Goal: Task Accomplishment & Management: Complete application form

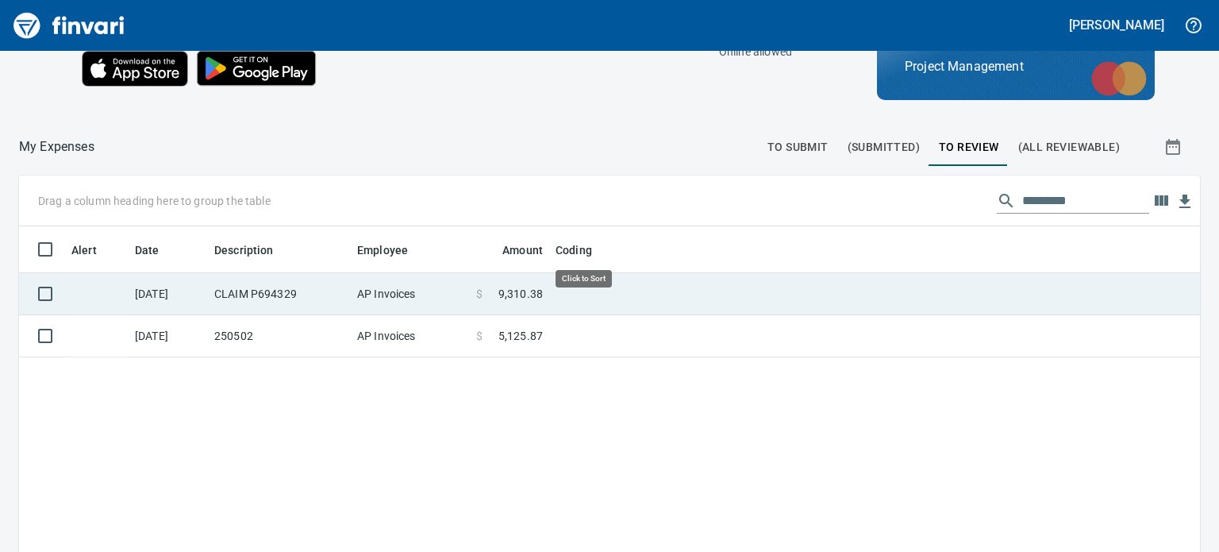
scroll to position [365, 1157]
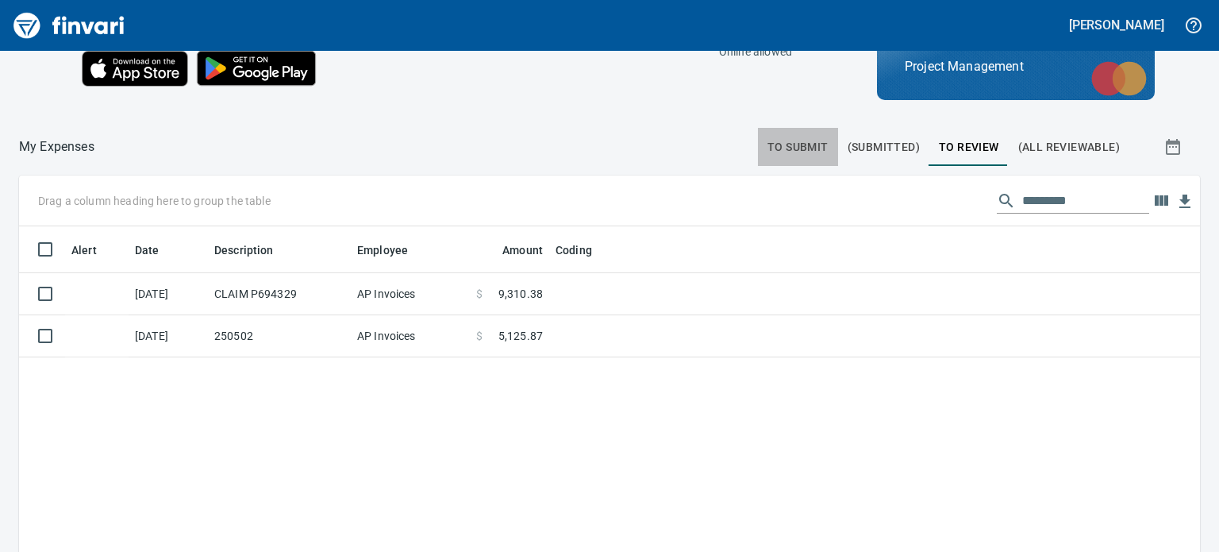
click at [798, 140] on span "To Submit" at bounding box center [798, 147] width 61 height 20
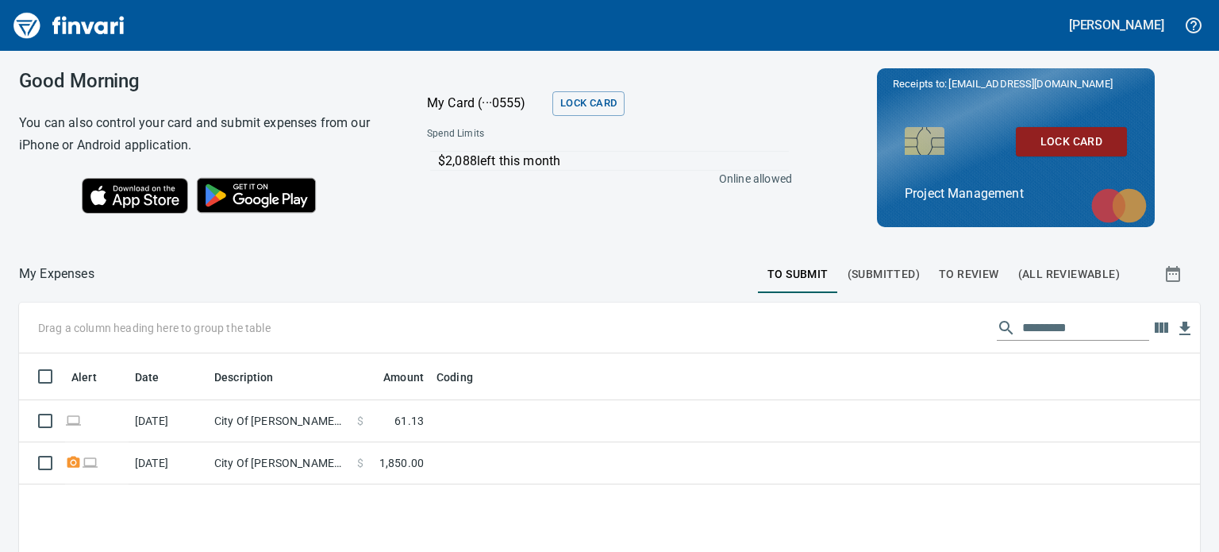
scroll to position [365, 1157]
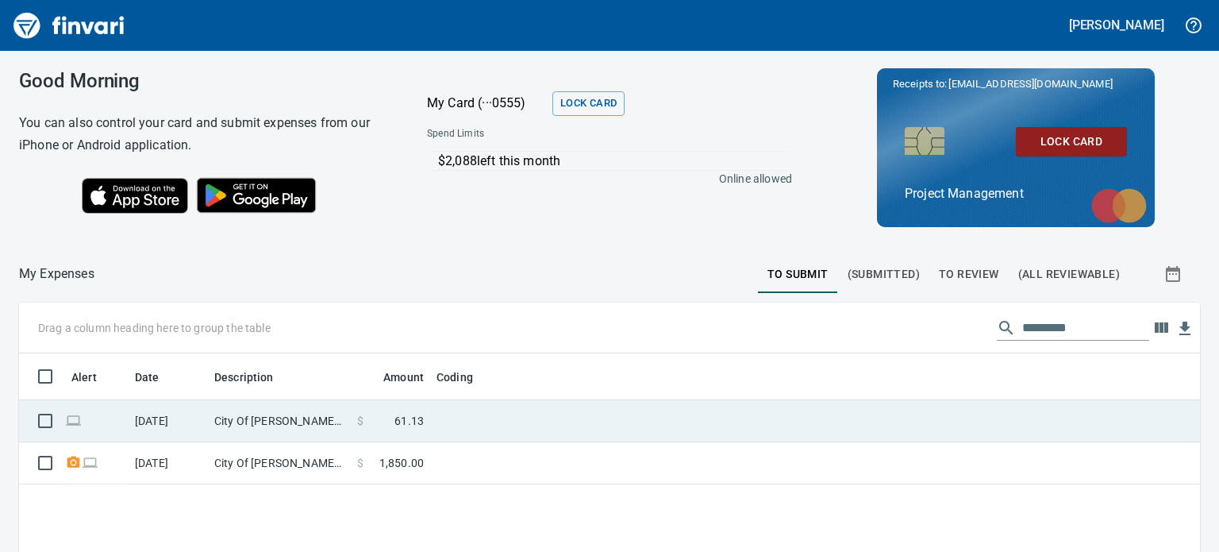
click at [492, 418] on td at bounding box center [628, 421] width 397 height 42
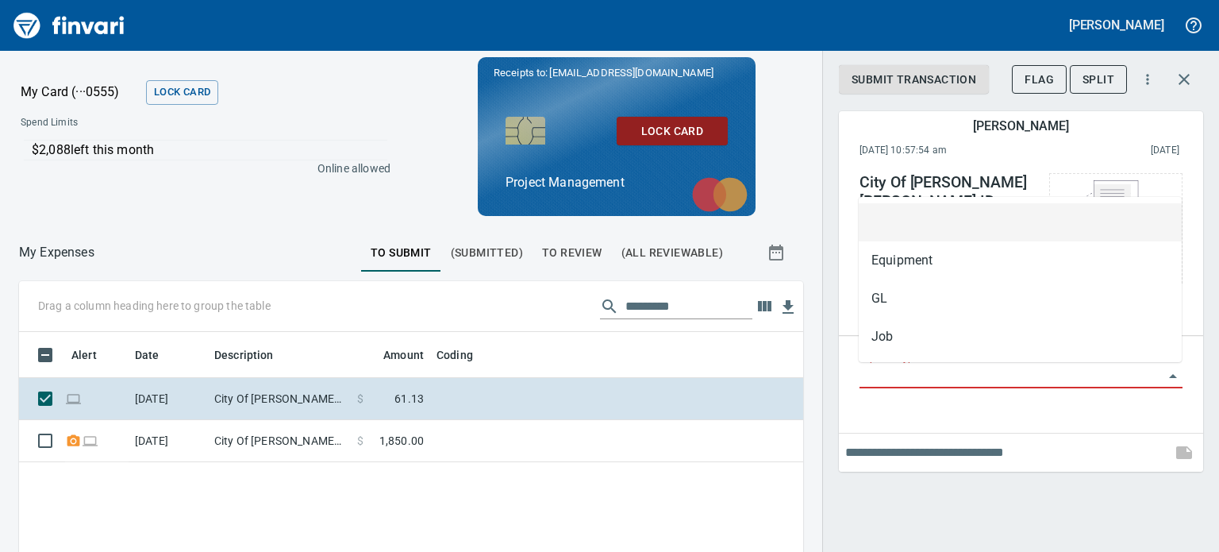
scroll to position [352, 760]
click at [934, 372] on input "Expense Type" at bounding box center [1012, 376] width 304 height 22
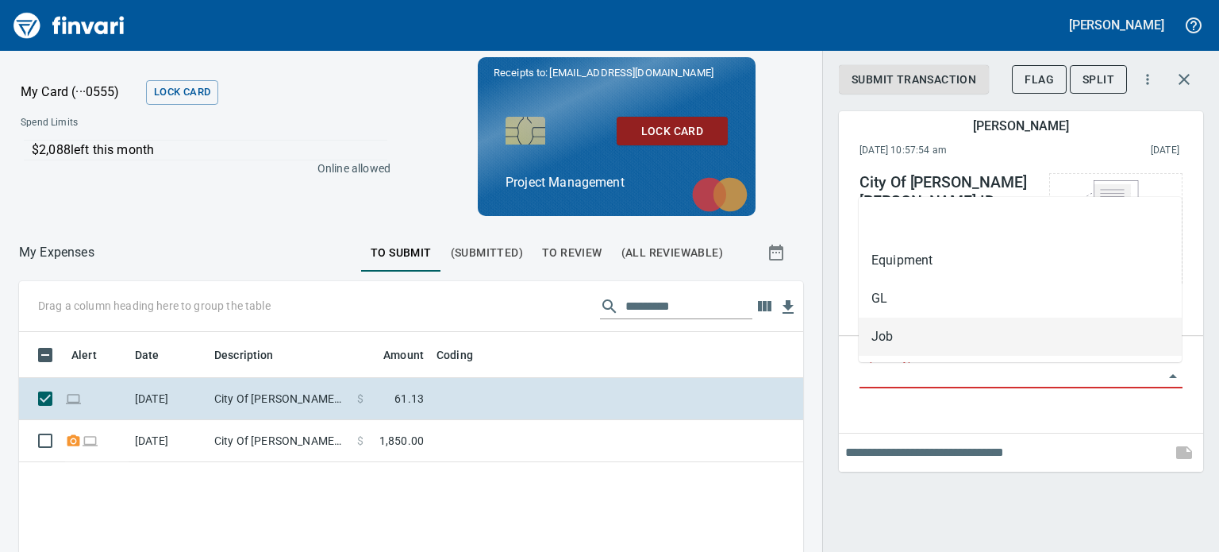
click at [902, 333] on li "Job" at bounding box center [1020, 337] width 323 height 38
type input "***"
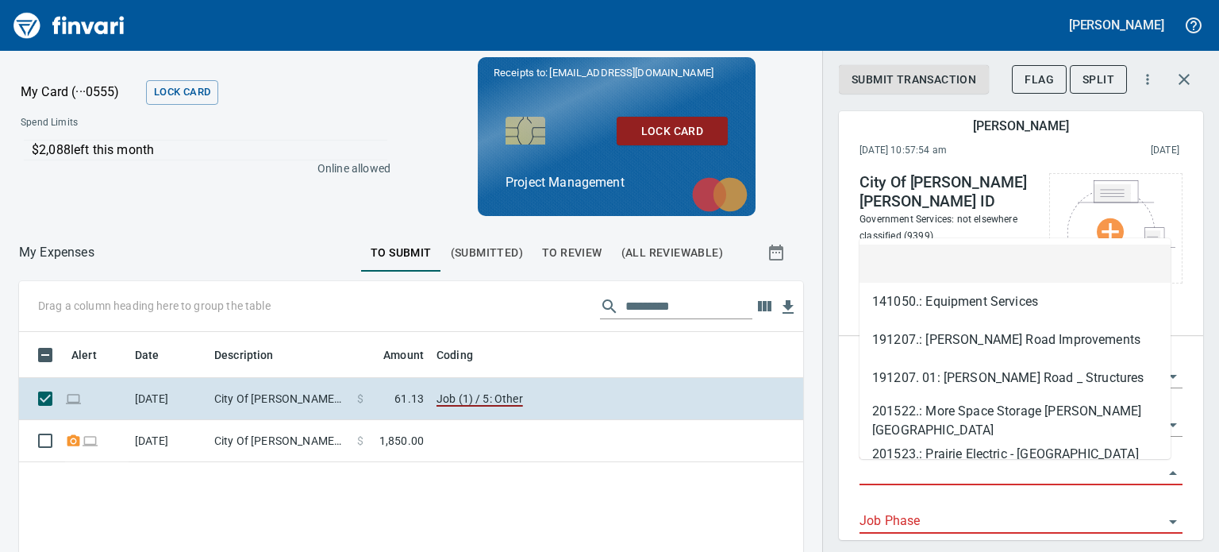
click at [928, 478] on input "Job" at bounding box center [1012, 473] width 304 height 22
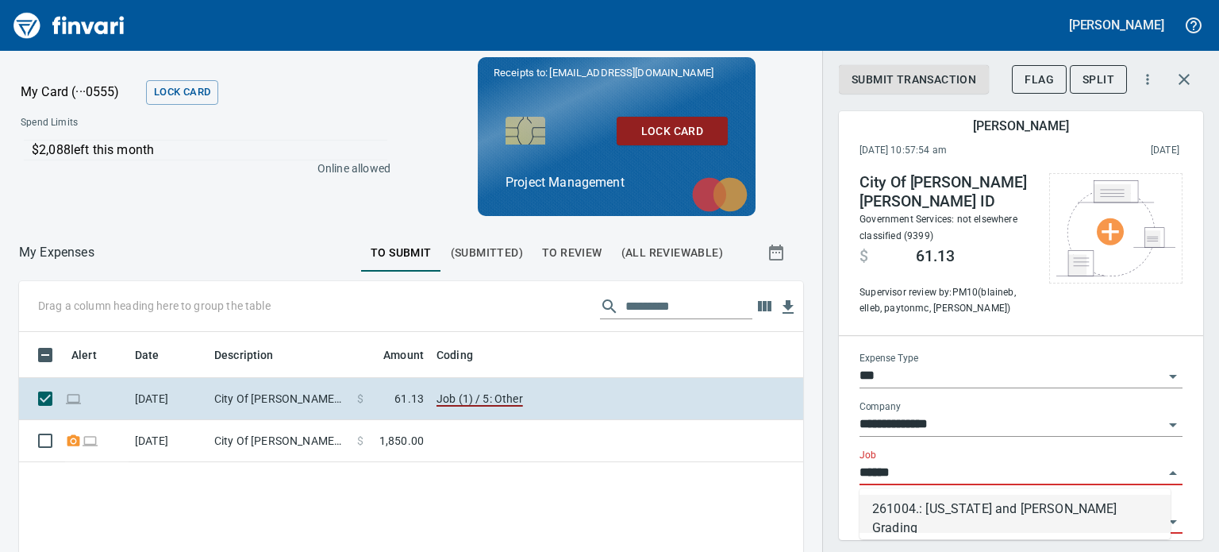
click at [969, 509] on li "261004.: [US_STATE] and [PERSON_NAME] Grading" at bounding box center [1015, 514] width 311 height 38
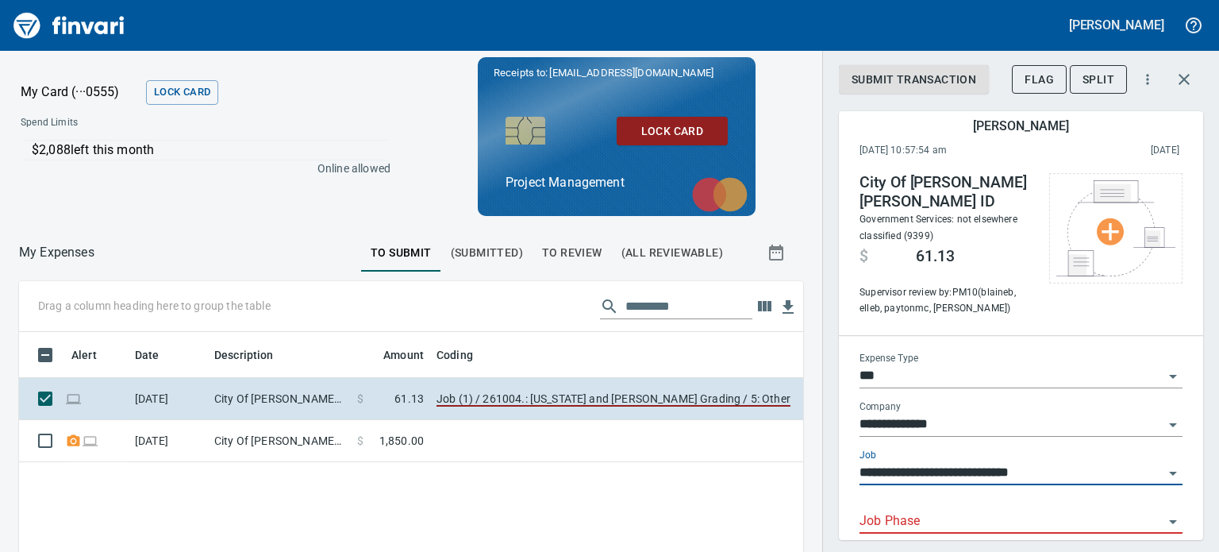
click at [967, 509] on div "Job Phase" at bounding box center [1021, 516] width 323 height 36
type input "**********"
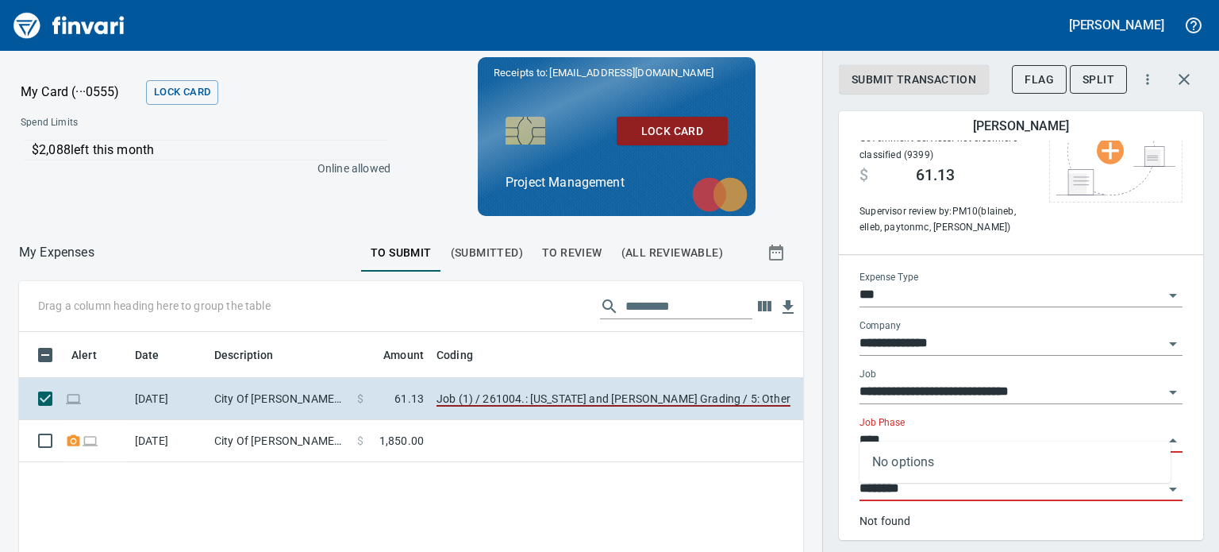
scroll to position [95, 0]
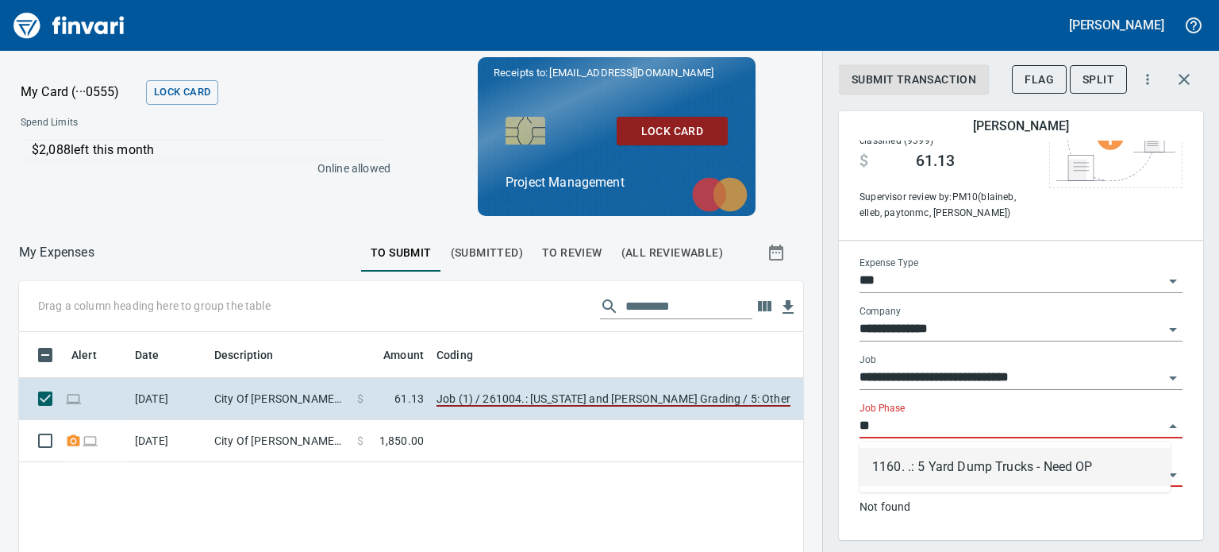
type input "*"
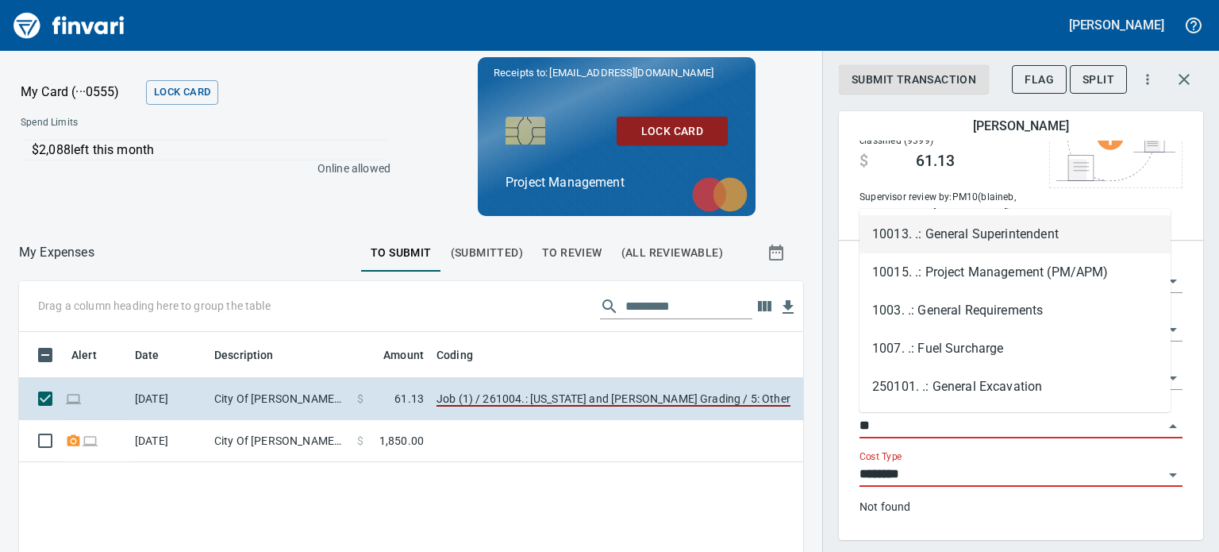
scroll to position [352, 760]
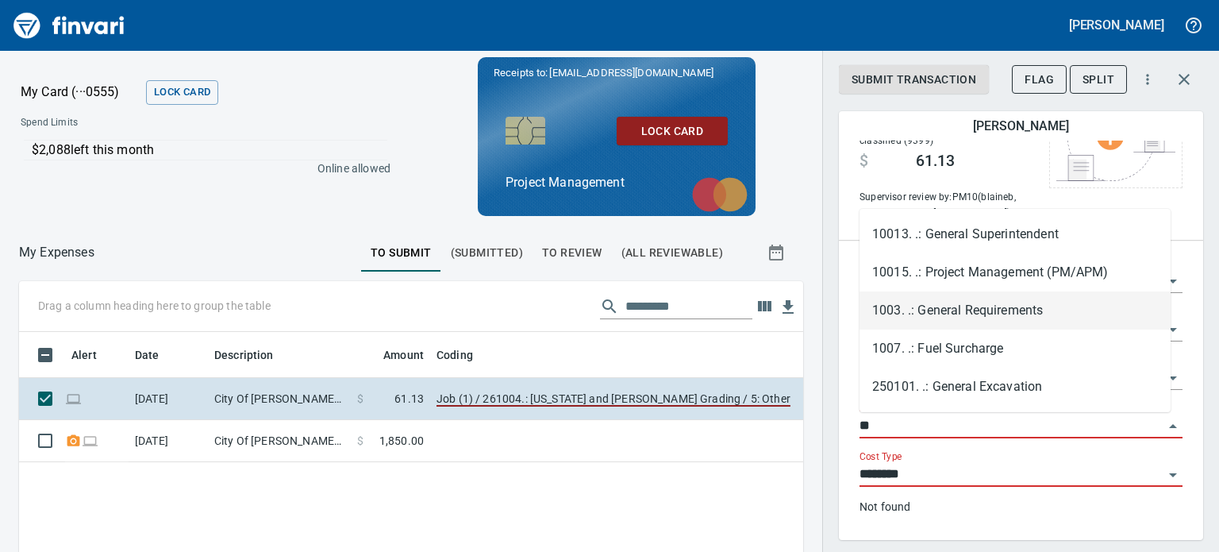
click at [975, 308] on li "1003. .: General Requirements" at bounding box center [1015, 310] width 311 height 38
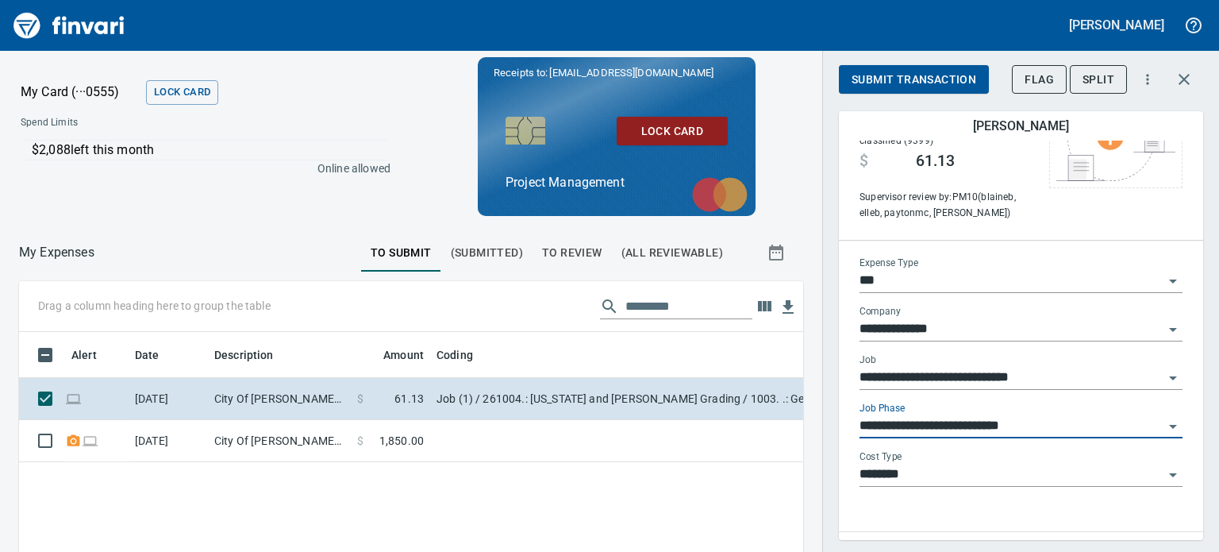
type input "**********"
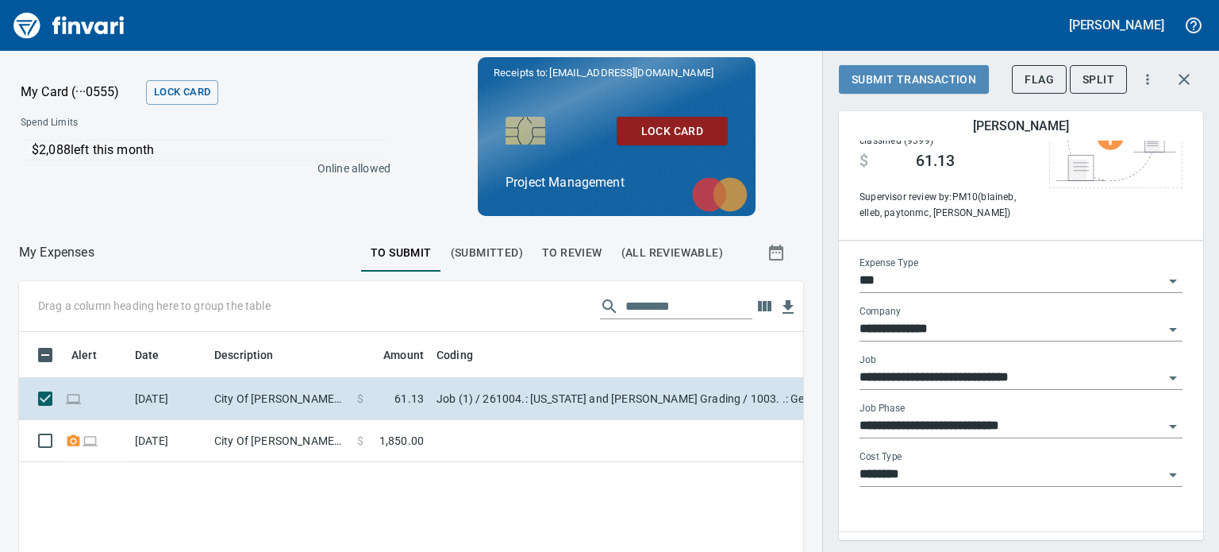
click at [919, 75] on span "Submit Transaction" at bounding box center [914, 80] width 125 height 20
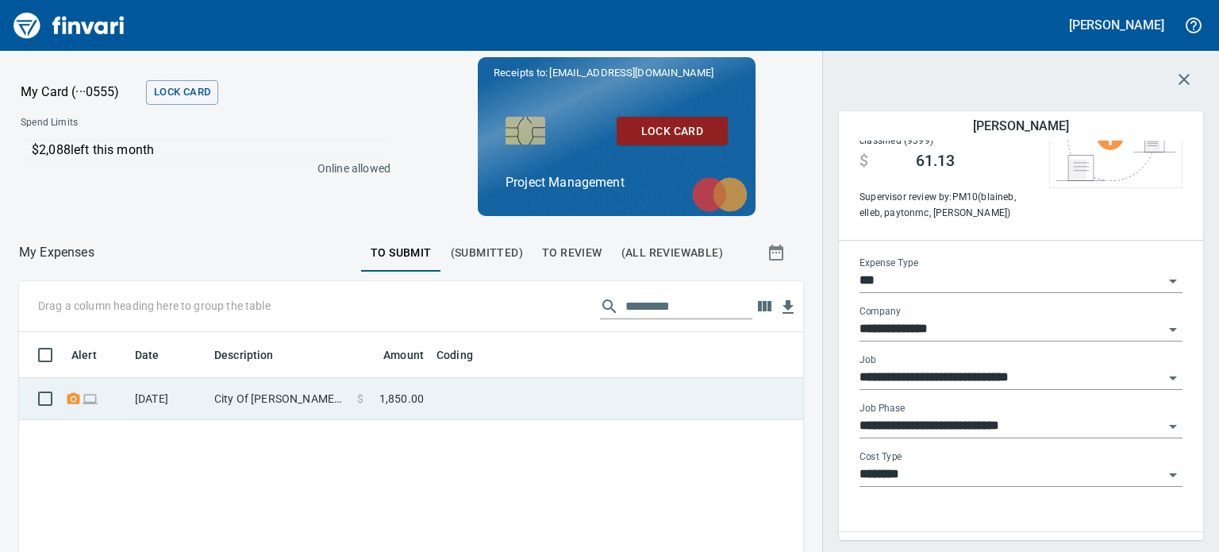
click at [453, 391] on td at bounding box center [628, 399] width 397 height 42
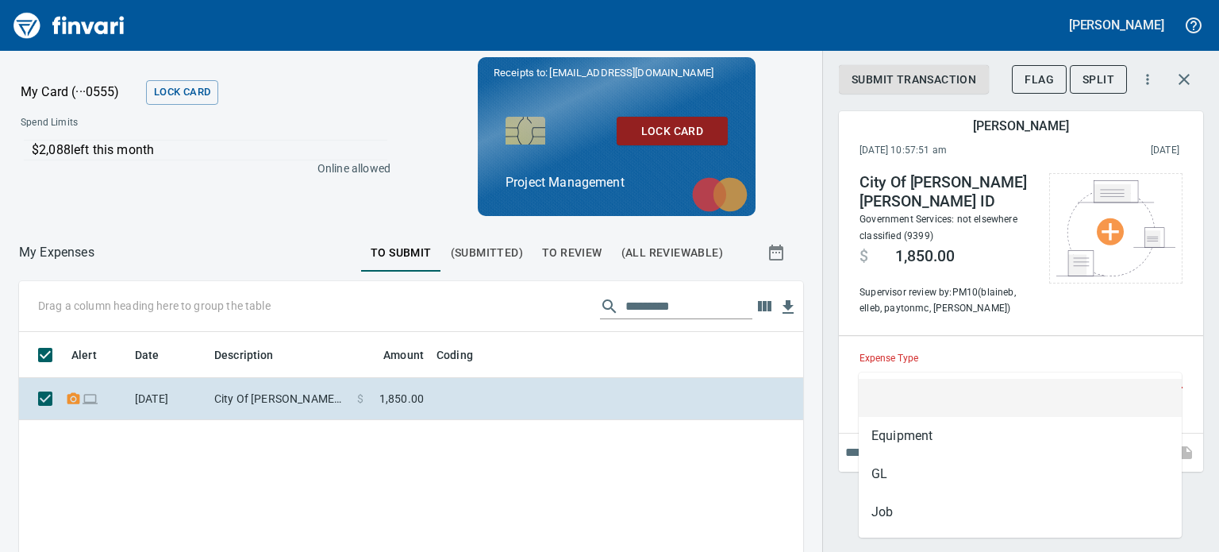
scroll to position [352, 760]
click at [1089, 365] on input "Expense Type" at bounding box center [1012, 376] width 304 height 22
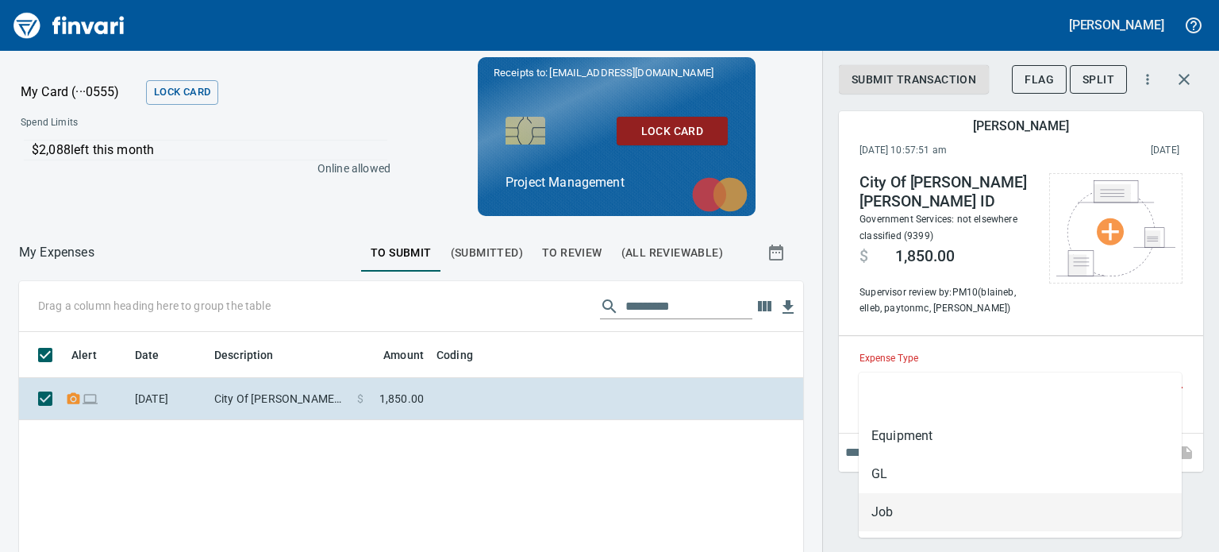
click at [903, 507] on li "Job" at bounding box center [1020, 512] width 323 height 38
type input "***"
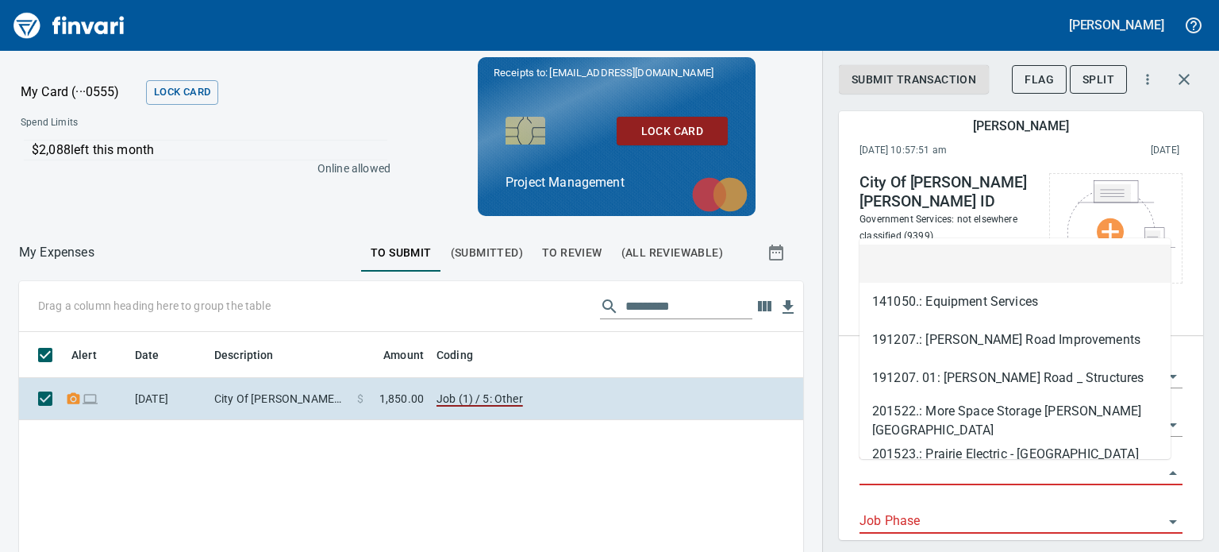
click at [913, 469] on input "Job" at bounding box center [1012, 473] width 304 height 22
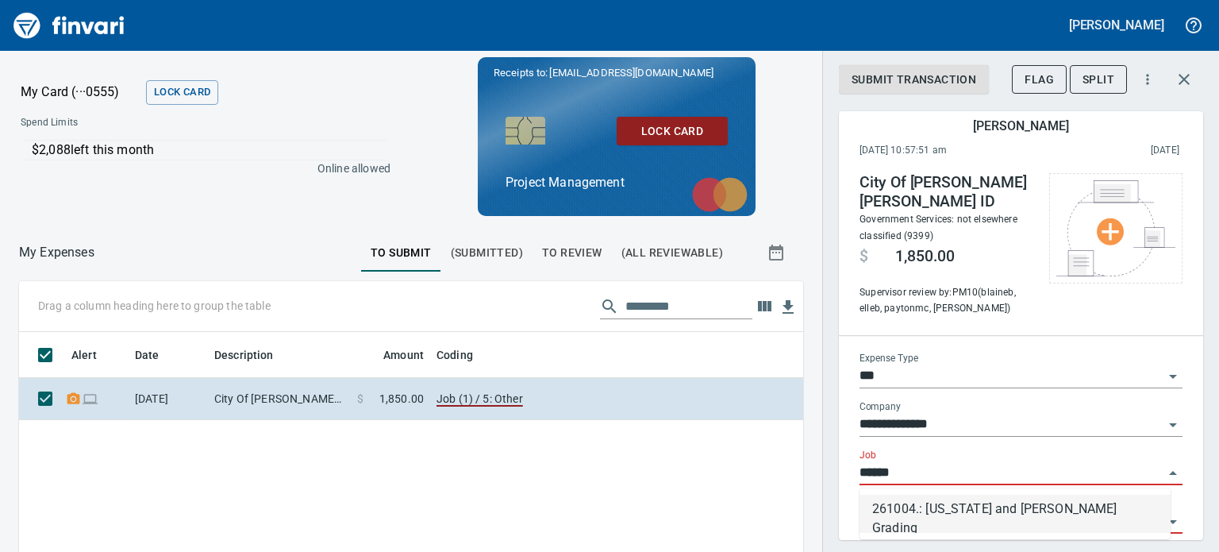
click at [949, 514] on li "261004.: [US_STATE] and [PERSON_NAME] Grading" at bounding box center [1015, 514] width 311 height 38
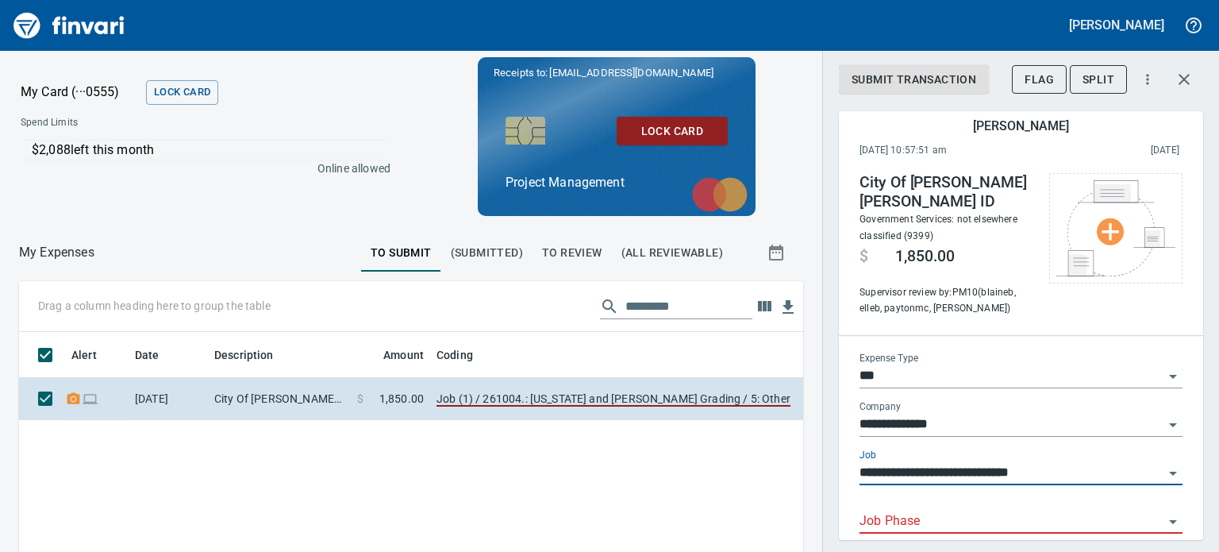
type input "**********"
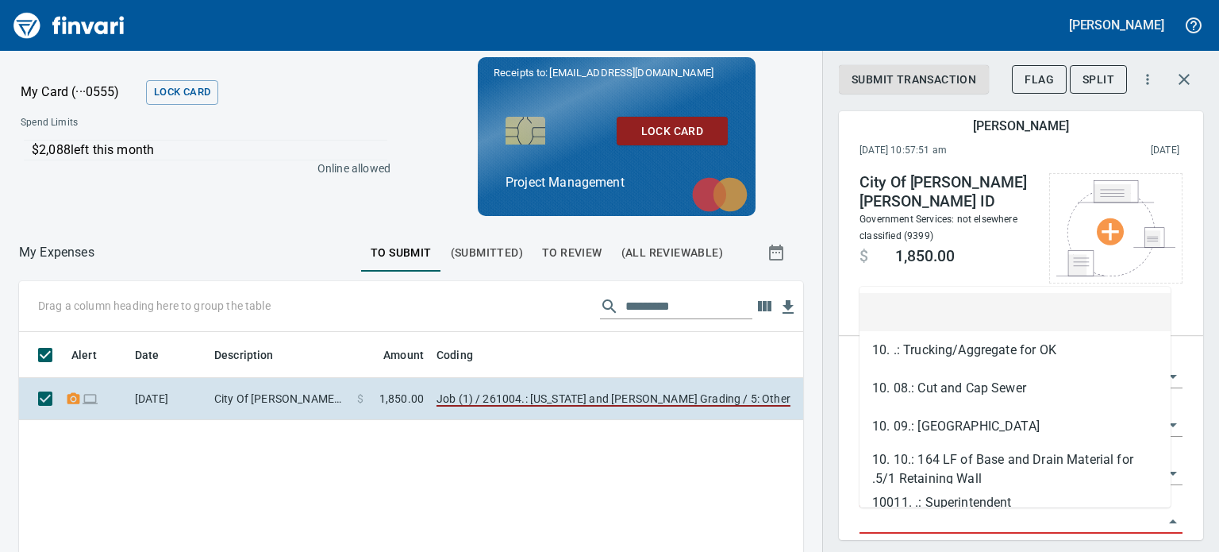
click at [949, 514] on input "Job Phase" at bounding box center [1012, 521] width 304 height 22
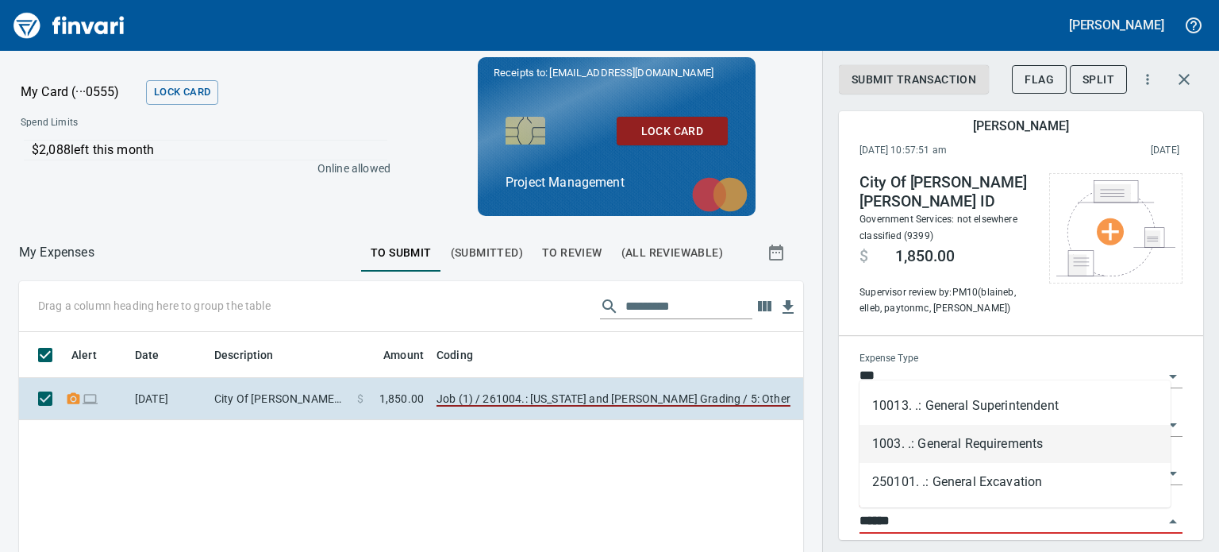
click at [947, 444] on li "1003. .: General Requirements" at bounding box center [1015, 444] width 311 height 38
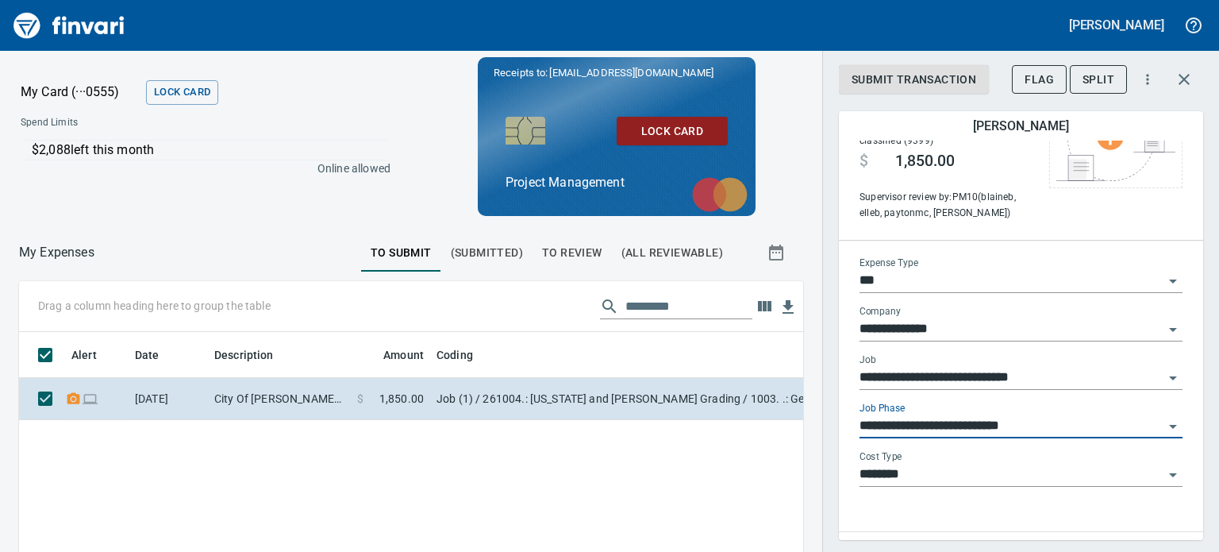
scroll to position [124, 0]
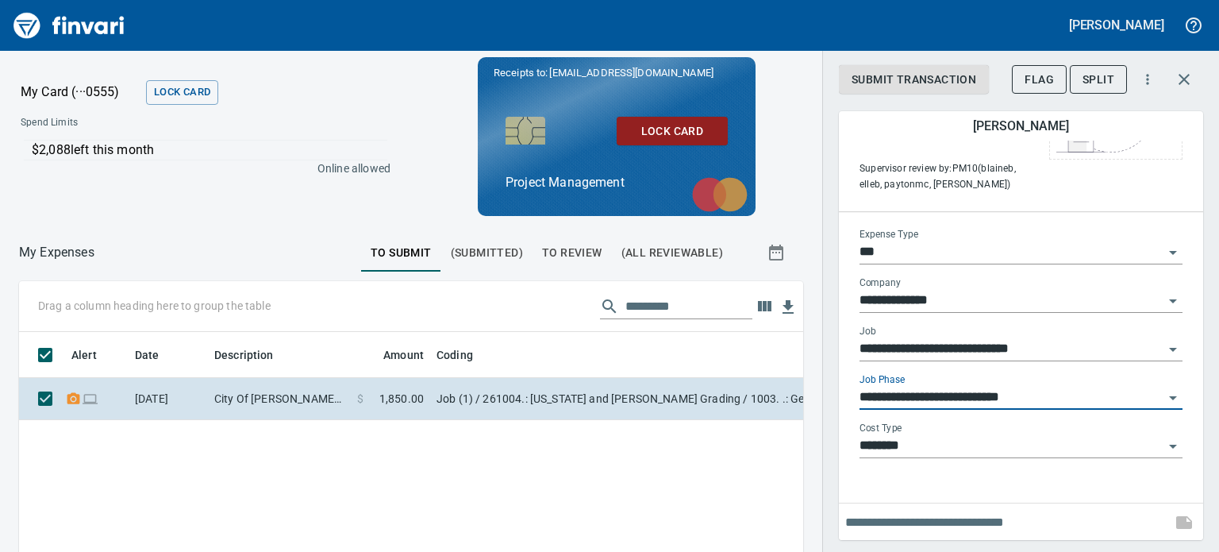
type input "**********"
click at [929, 526] on input "text" at bounding box center [1005, 522] width 320 height 25
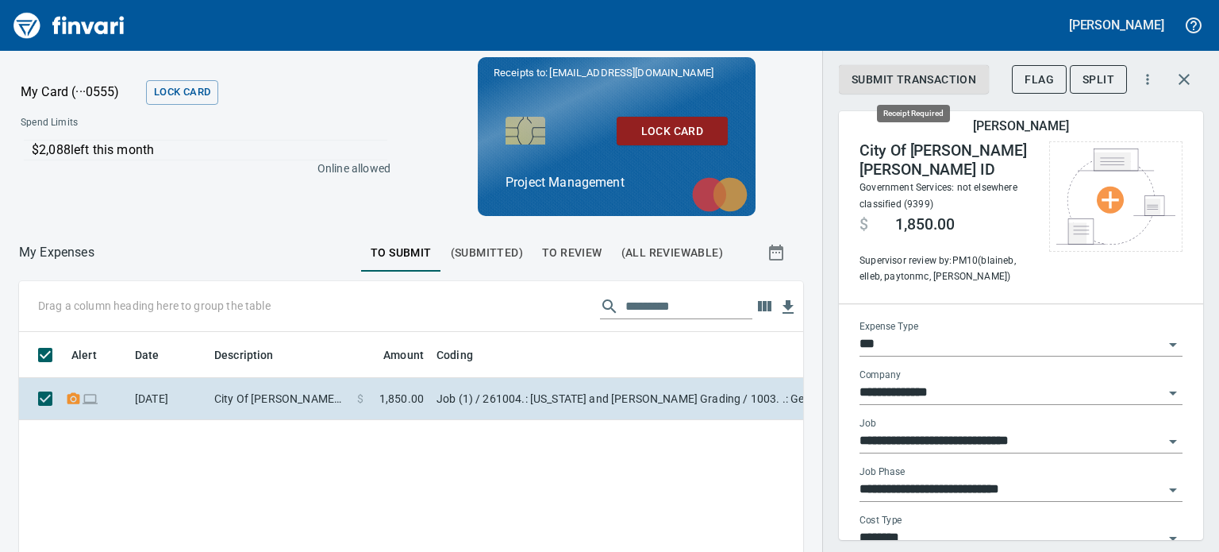
scroll to position [352, 760]
type input "**********"
click at [921, 76] on span "Submit Transaction" at bounding box center [914, 80] width 125 height 20
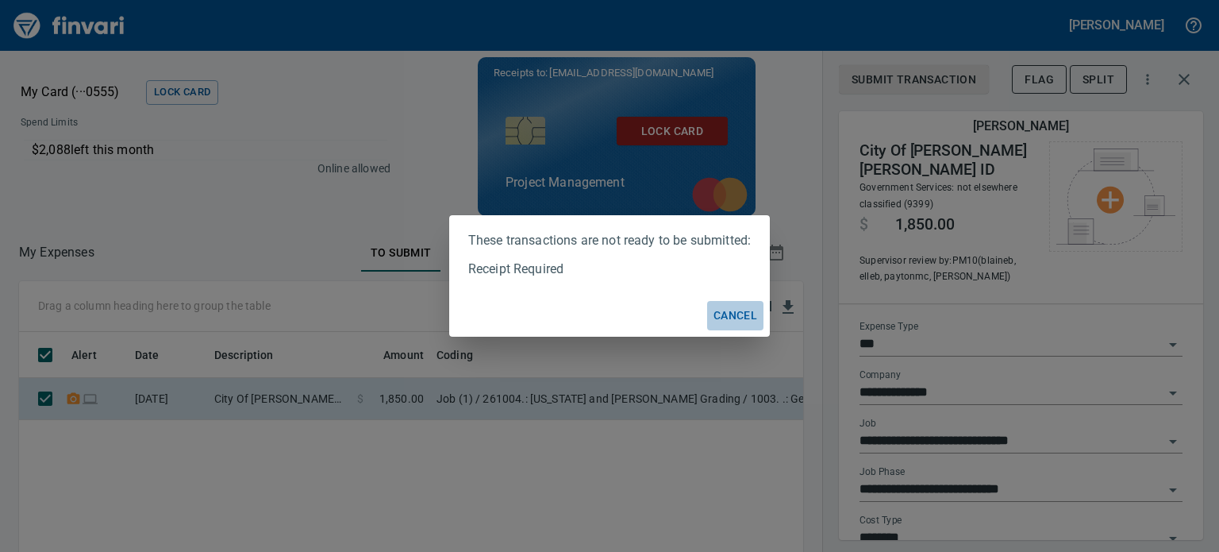
click at [743, 312] on span "Cancel" at bounding box center [736, 316] width 44 height 20
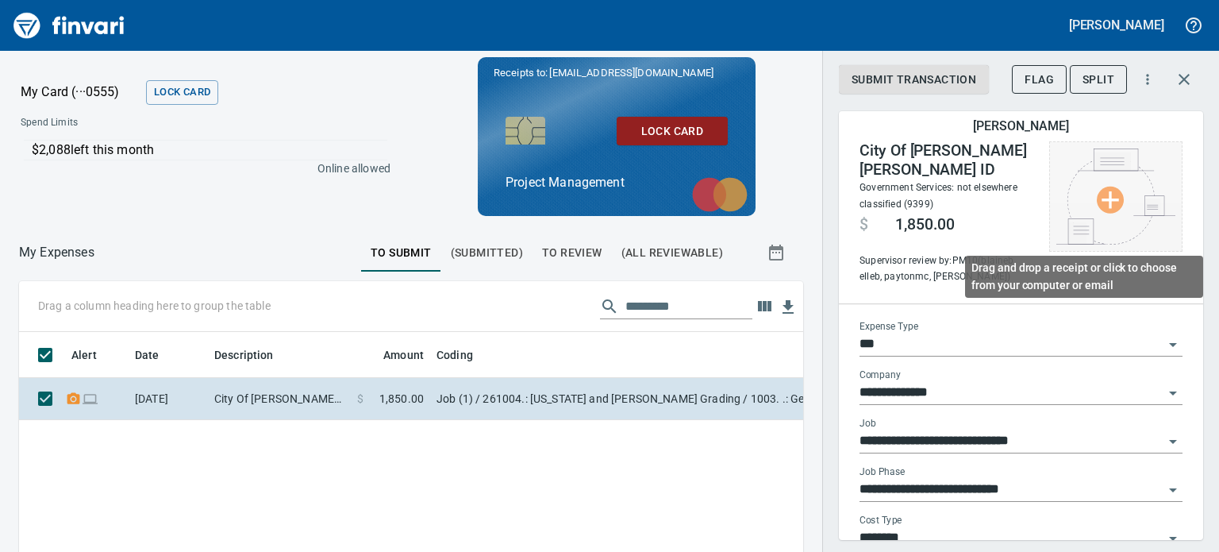
click at [1096, 194] on img at bounding box center [1116, 196] width 119 height 96
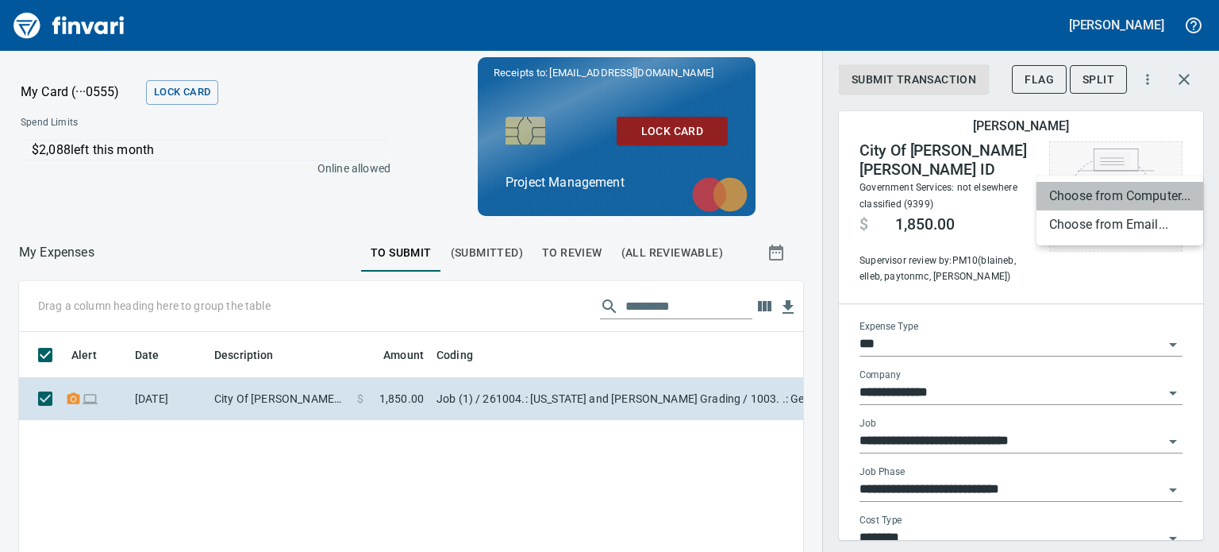
click at [1096, 194] on li "Choose from Computer..." at bounding box center [1120, 196] width 167 height 29
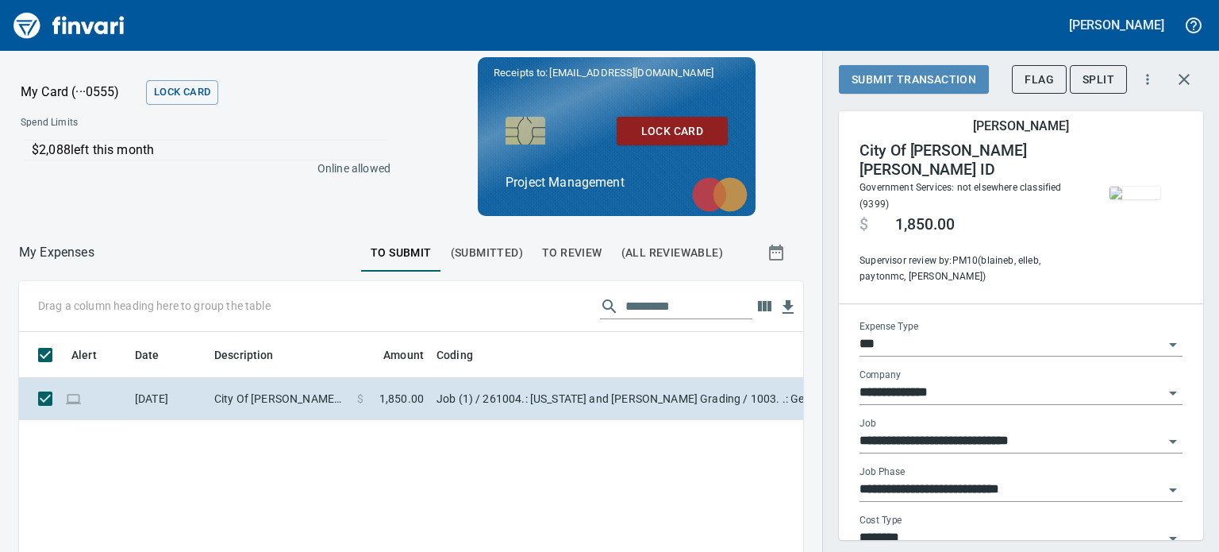
click at [902, 75] on span "Submit Transaction" at bounding box center [914, 80] width 125 height 20
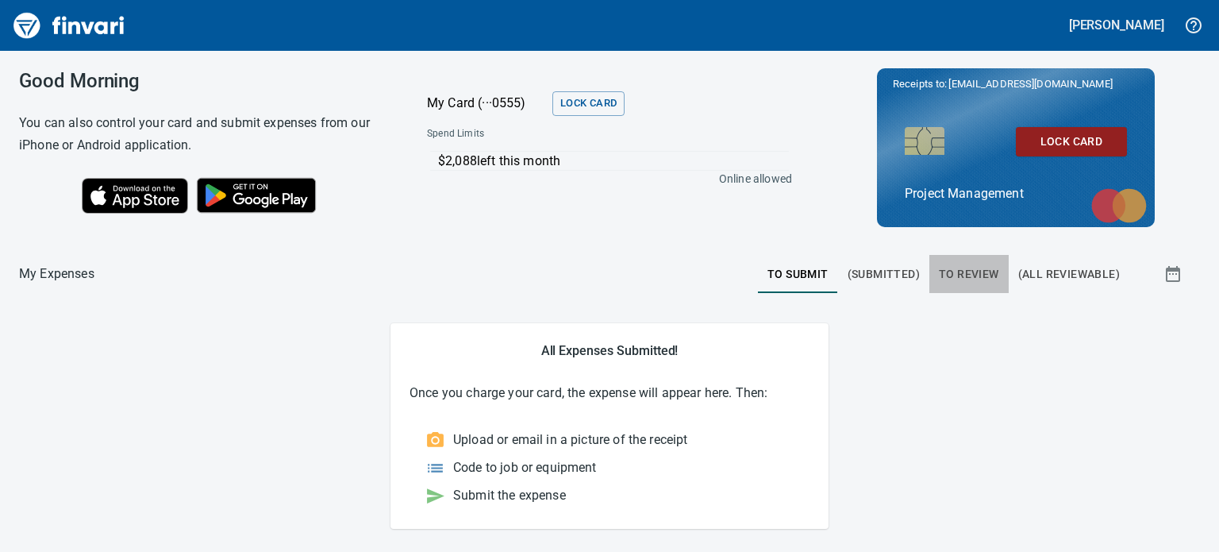
click at [969, 268] on span "To Review" at bounding box center [969, 274] width 60 height 20
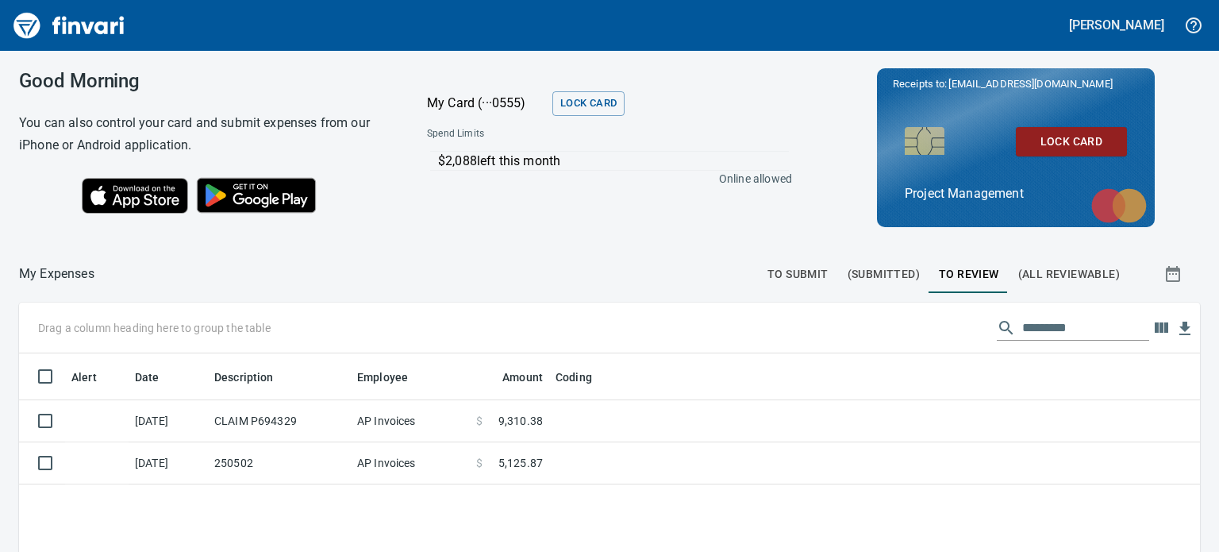
scroll to position [365, 1157]
